Goal: Transaction & Acquisition: Book appointment/travel/reservation

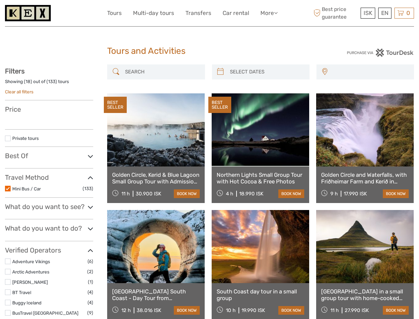
select select
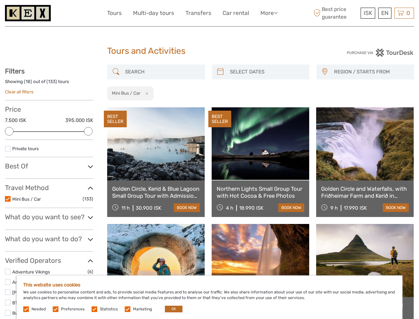
click at [268, 13] on link "More" at bounding box center [269, 13] width 17 height 10
click at [276, 13] on icon at bounding box center [276, 13] width 4 height 6
click at [368, 13] on span "ISK" at bounding box center [368, 13] width 9 height 7
click at [385, 13] on div "EN English Español Deutsch" at bounding box center [384, 13] width 13 height 11
click at [404, 13] on div "0 Items Total 0 ISK Checkout The shopping cart is empty." at bounding box center [405, 13] width 20 height 11
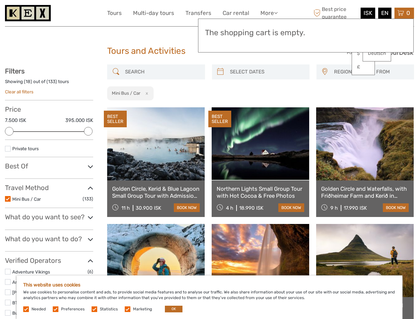
click at [9, 131] on div at bounding box center [9, 131] width 9 height 9
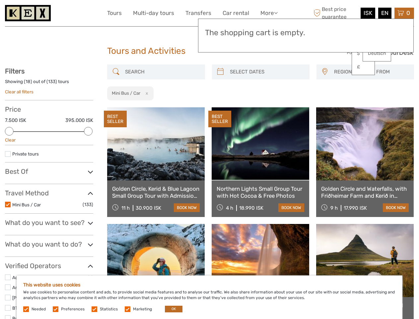
click at [88, 131] on div "Filters Showing ( 18 ) out of ( 133 ) tours Clear all filters Price 7.500 ISK 3…" at bounding box center [49, 290] width 88 height 446
click at [220, 107] on link at bounding box center [261, 143] width 98 height 73
click at [266, 107] on link at bounding box center [261, 143] width 98 height 73
click at [325, 107] on link at bounding box center [365, 143] width 98 height 73
